Goal: Navigation & Orientation: Find specific page/section

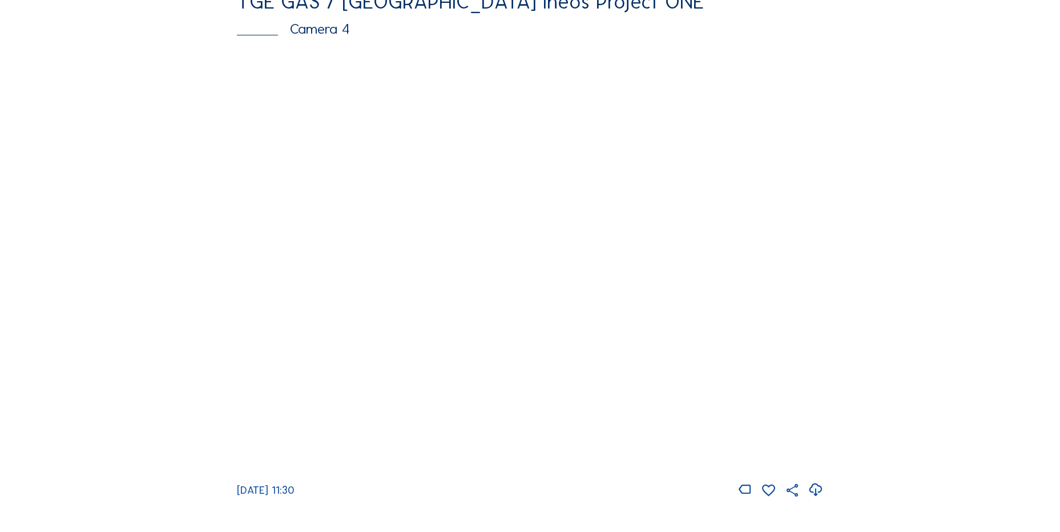
scroll to position [1027, 0]
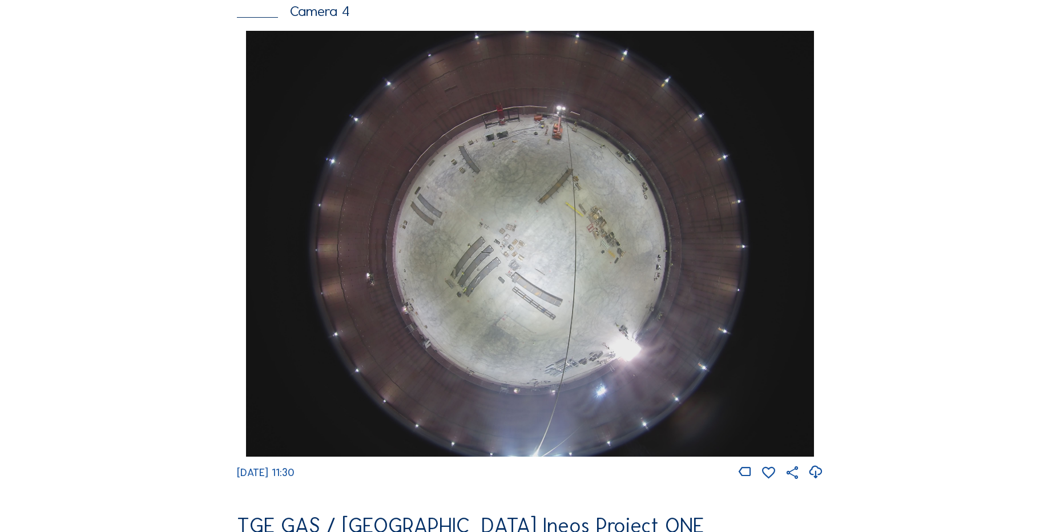
click at [818, 477] on icon at bounding box center [815, 472] width 15 height 19
click at [173, 235] on div "Feed Photo Show Map Search Fullscreen TGE GAS / Antwerpen Ineos Project ONE Cam…" at bounding box center [529, 34] width 795 height 1975
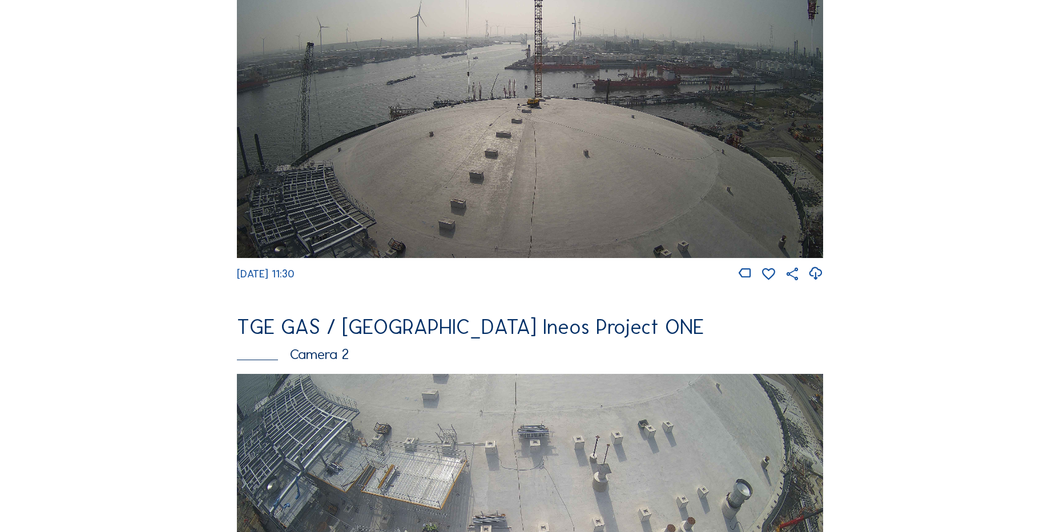
scroll to position [228, 0]
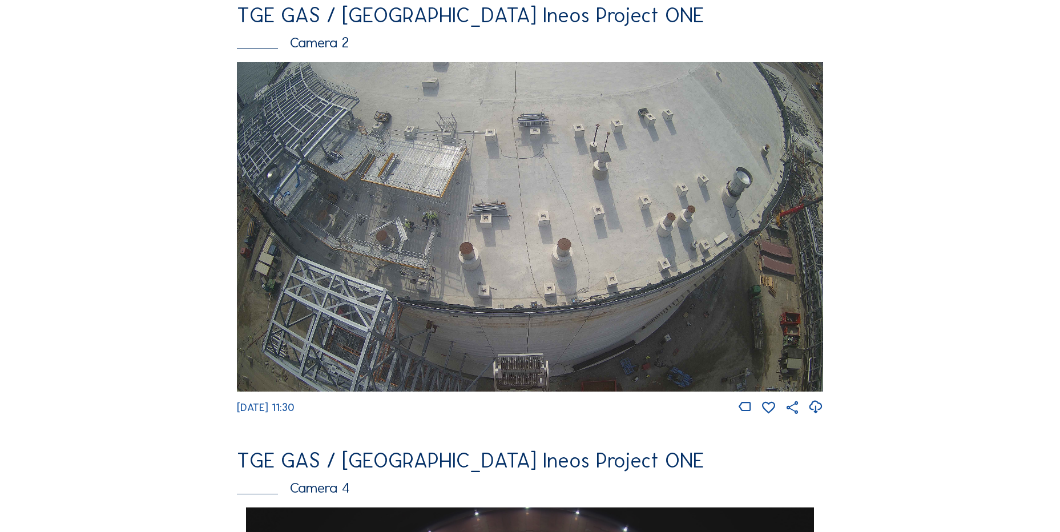
scroll to position [571, 0]
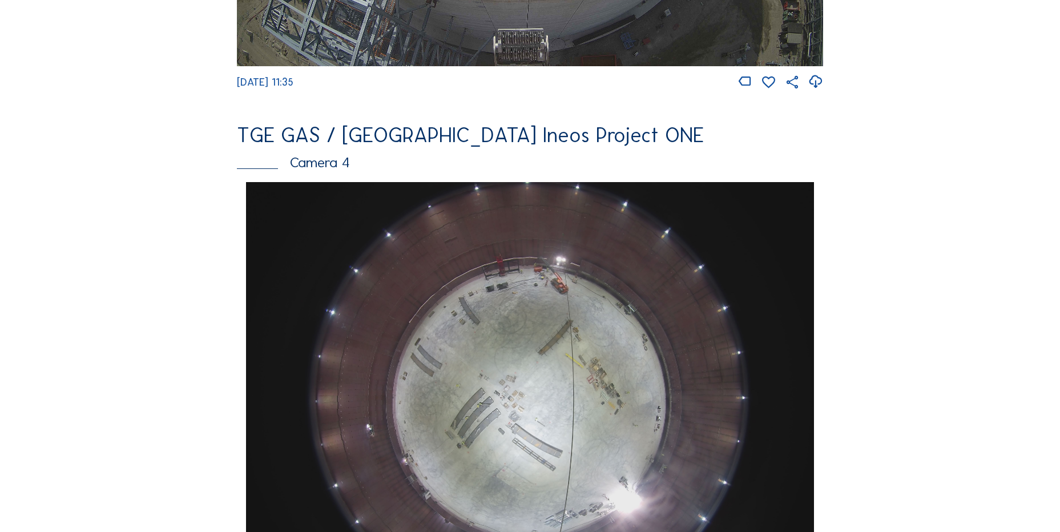
scroll to position [1084, 0]
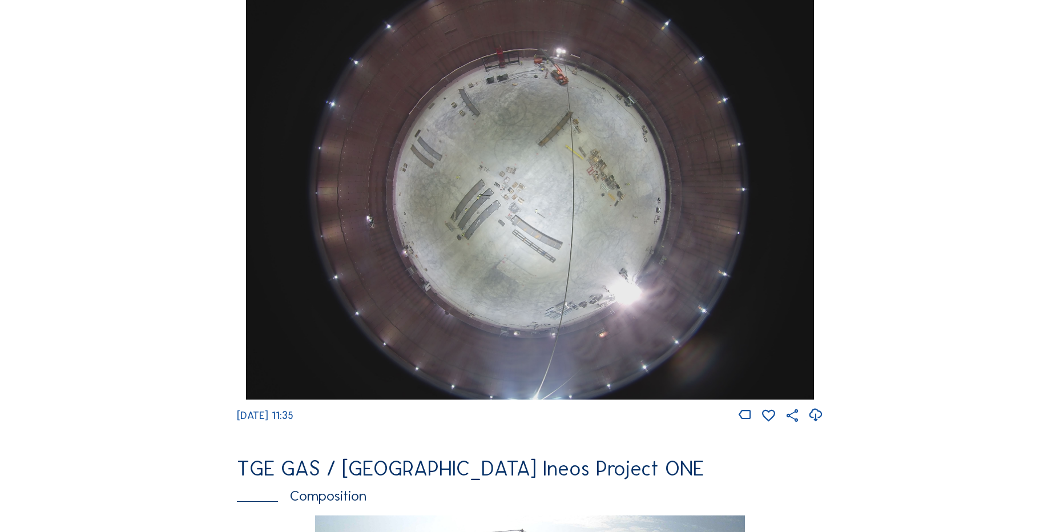
click at [818, 422] on icon at bounding box center [815, 415] width 15 height 19
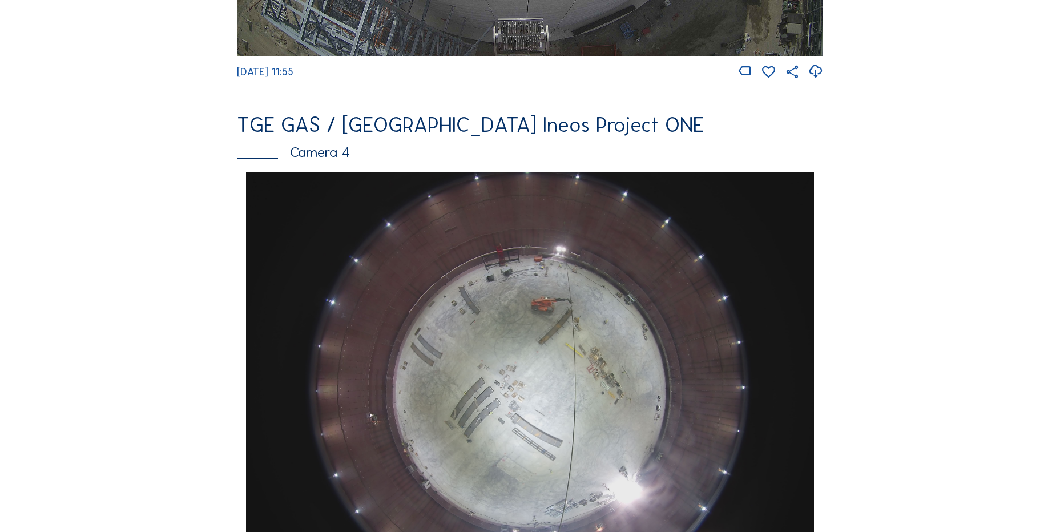
scroll to position [1027, 0]
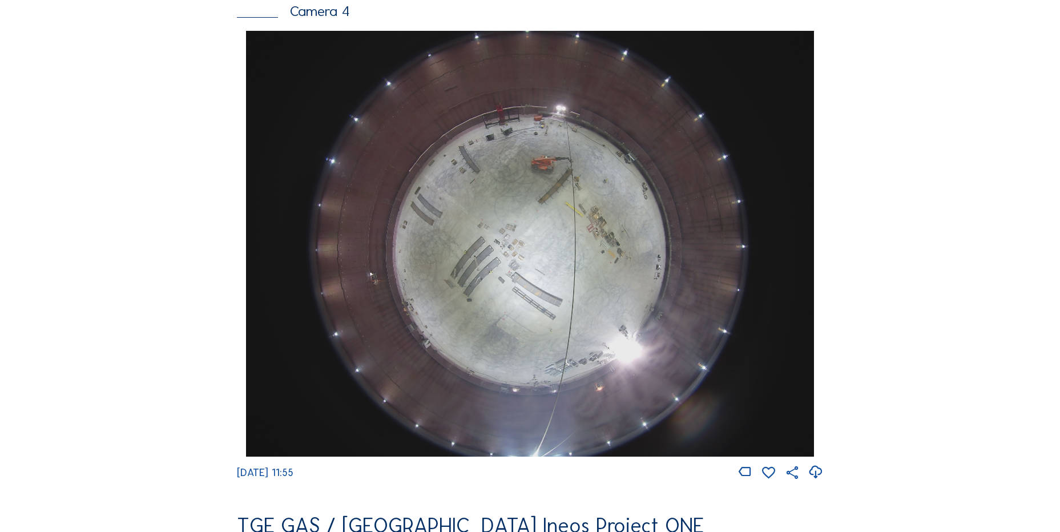
click at [812, 479] on icon at bounding box center [815, 472] width 15 height 19
drag, startPoint x: 250, startPoint y: 239, endPoint x: 247, endPoint y: 246, distance: 7.7
click at [250, 240] on img at bounding box center [529, 244] width 567 height 426
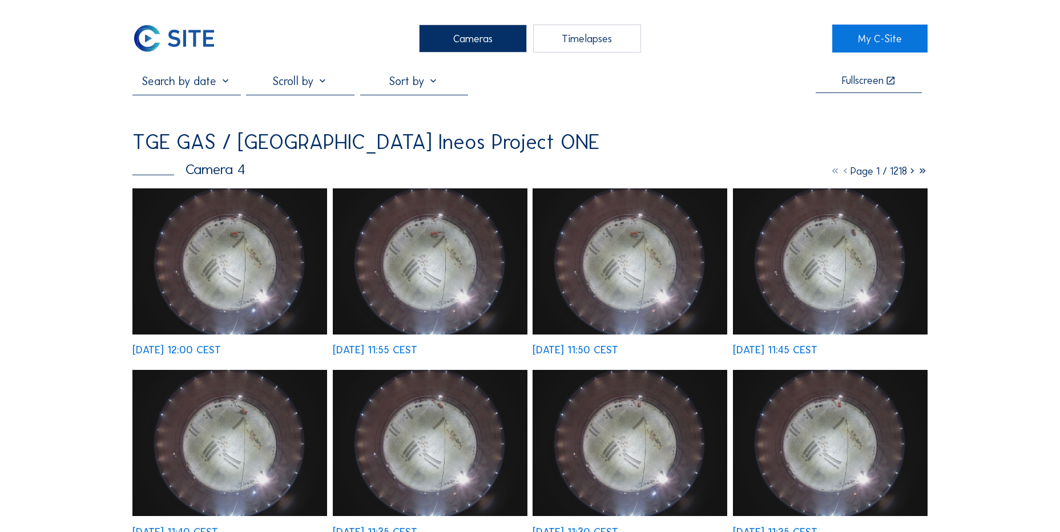
click at [168, 39] on img at bounding box center [173, 39] width 83 height 28
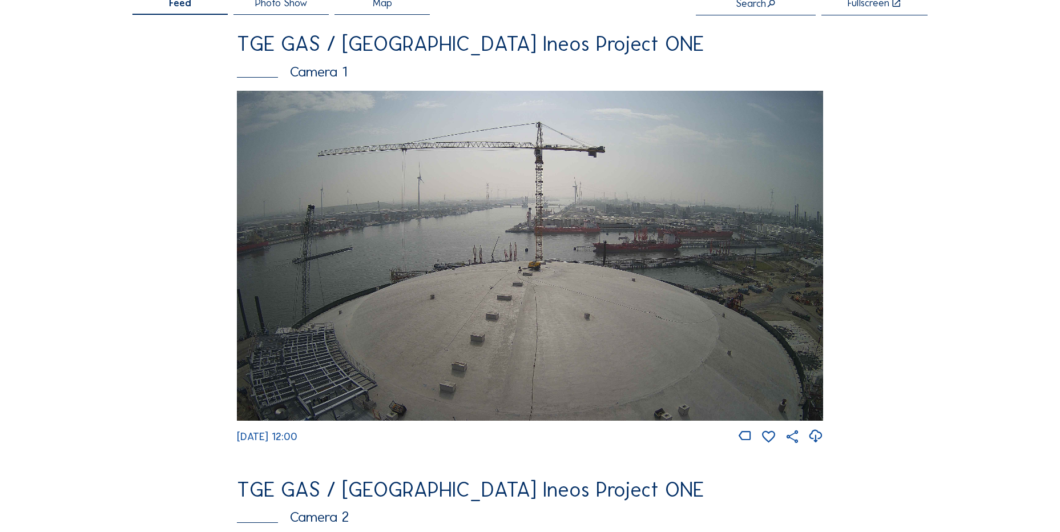
scroll to position [171, 0]
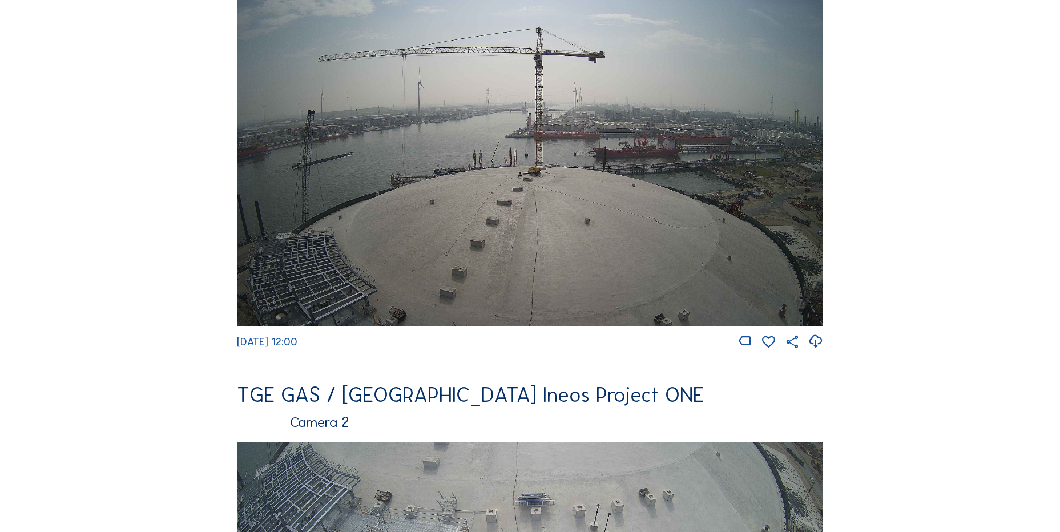
click at [815, 344] on icon at bounding box center [815, 341] width 15 height 19
